Goal: Find specific page/section: Find specific page/section

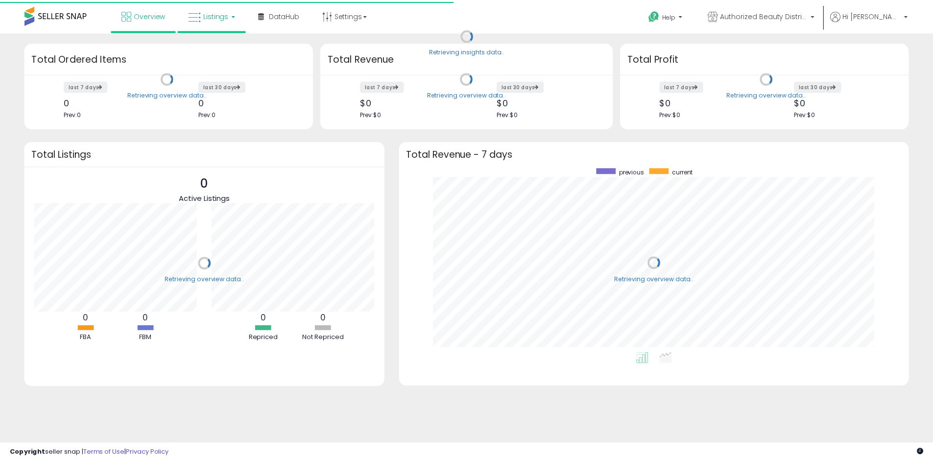
scroll to position [185, 494]
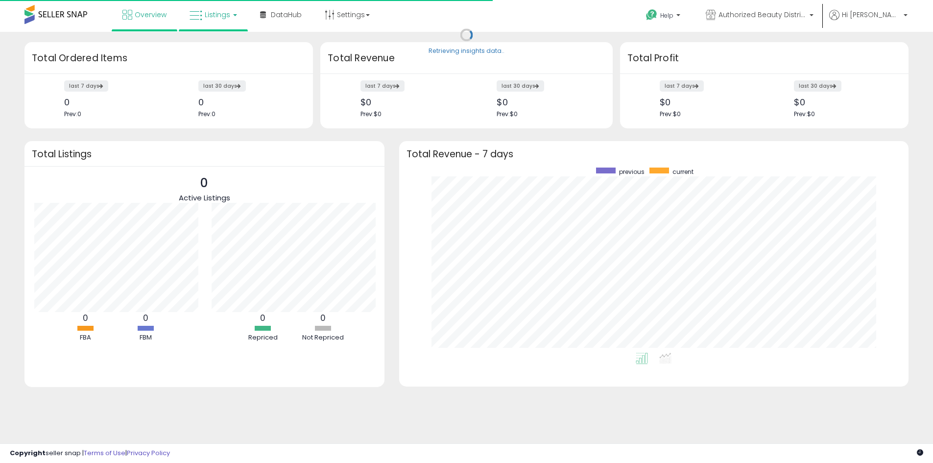
click at [229, 22] on link "Listings" at bounding box center [213, 14] width 62 height 29
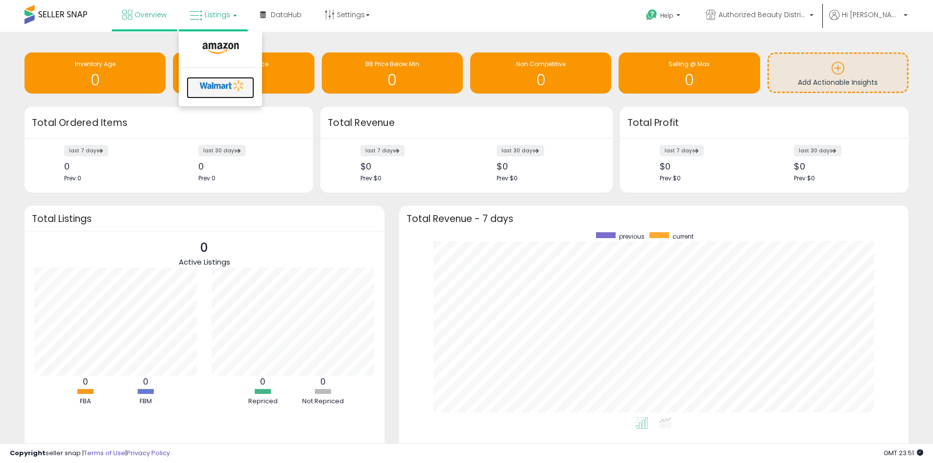
click at [238, 88] on icon at bounding box center [221, 85] width 51 height 15
